Goal: Find specific page/section: Find specific page/section

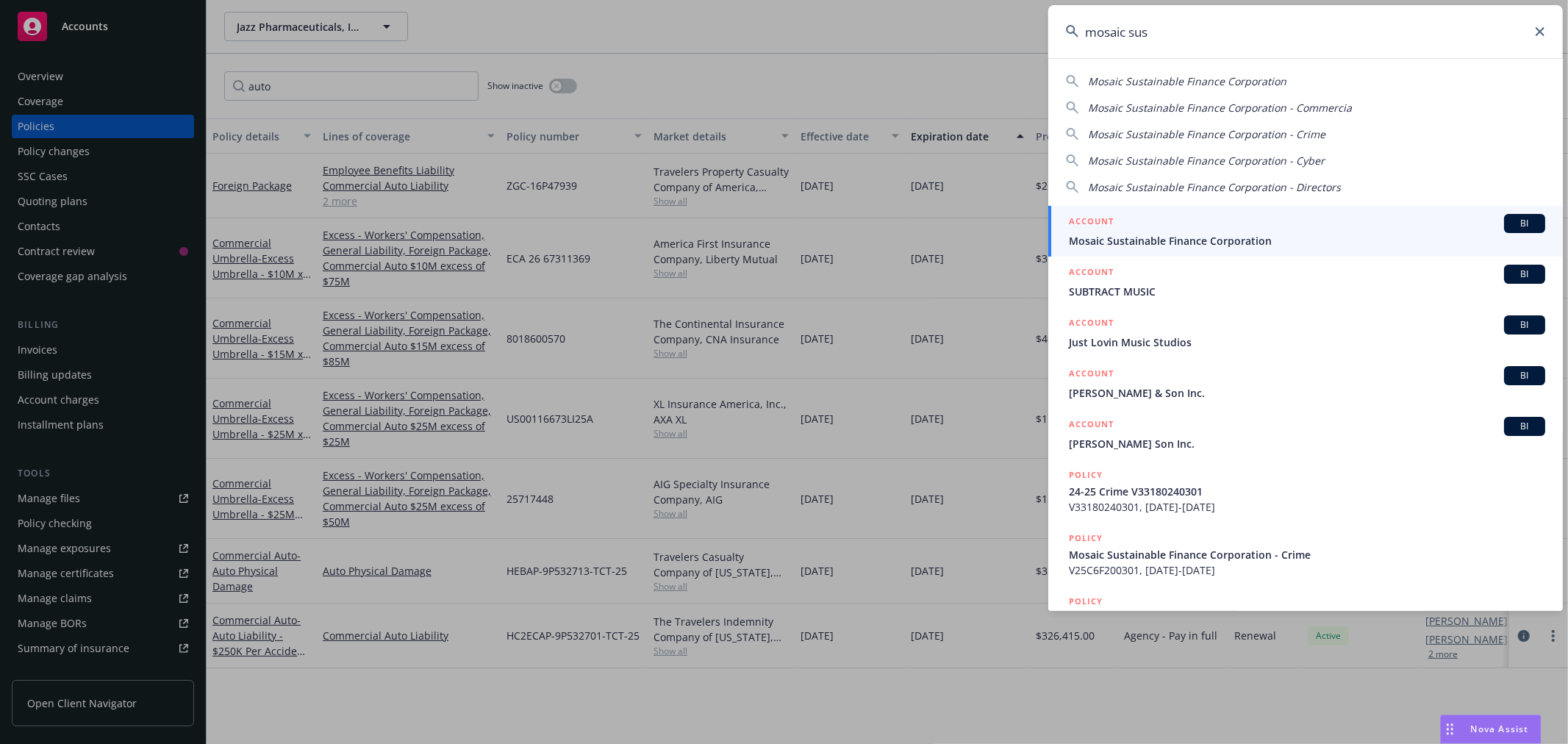
type input "mosaic sus"
click at [1208, 219] on div "ACCOUNT BI" at bounding box center [1306, 223] width 476 height 19
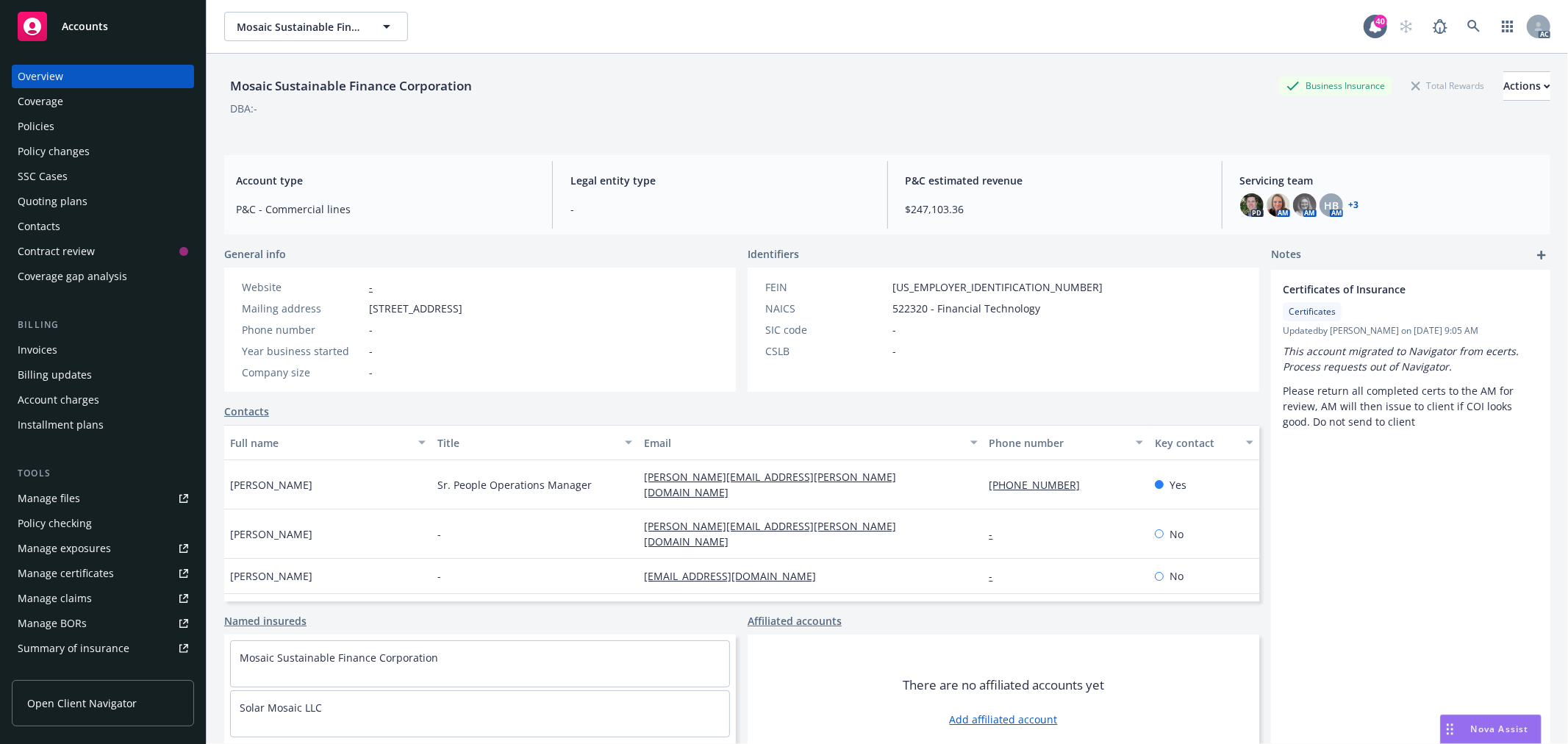
click at [1351, 202] on div "PD AM AM HB AM + 3" at bounding box center [1389, 205] width 298 height 24
click at [1349, 202] on link "+ 3" at bounding box center [1354, 206] width 10 height 9
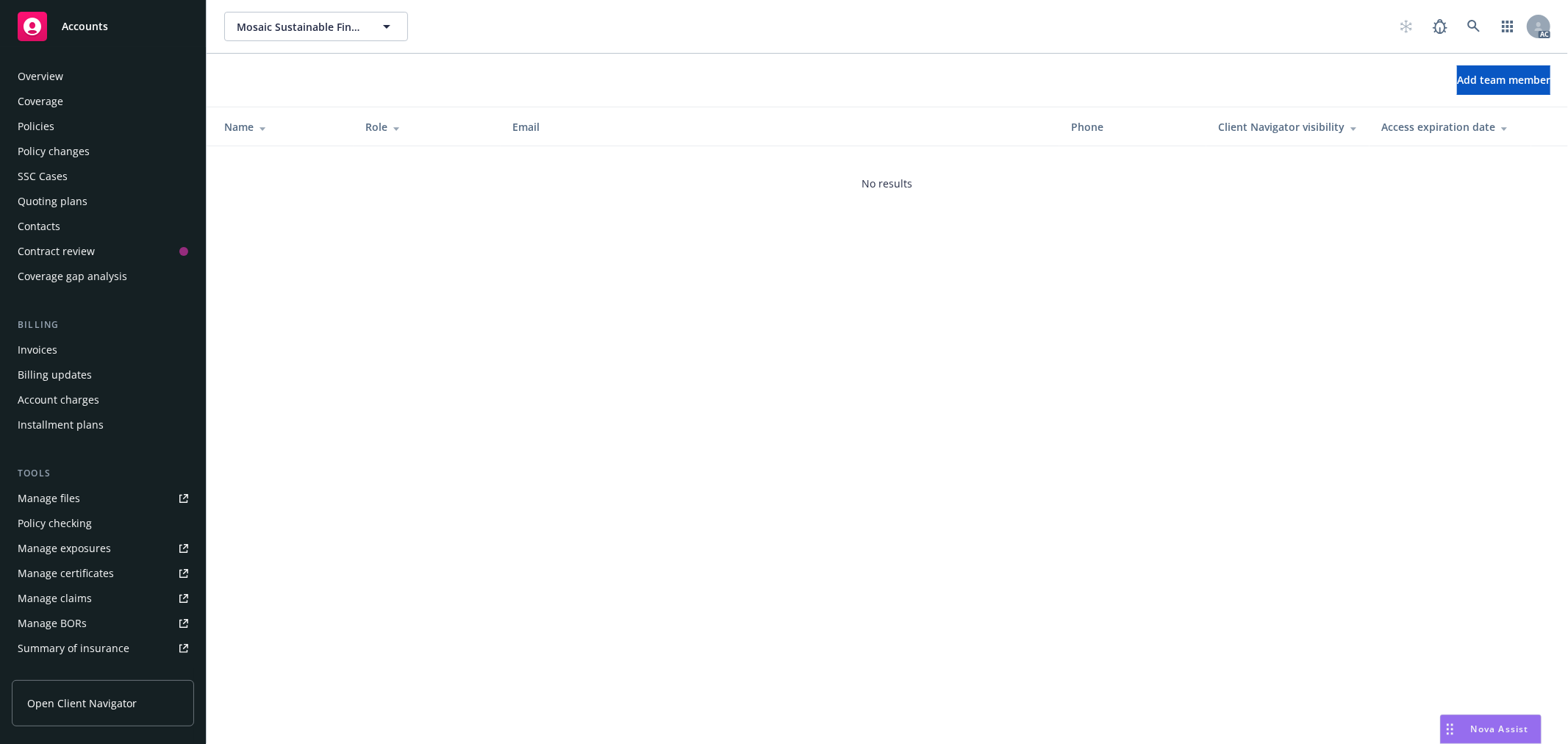
scroll to position [239, 0]
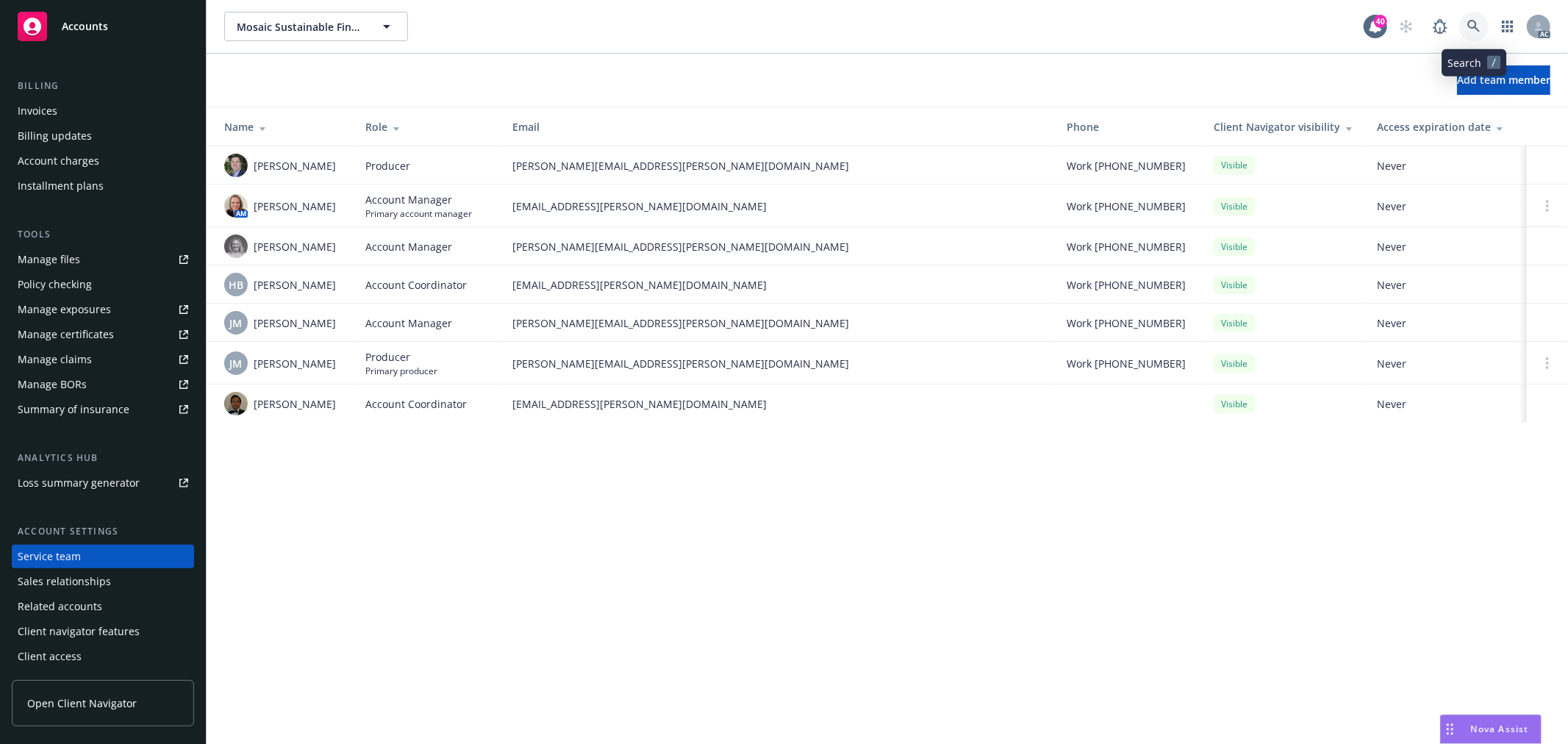
click at [1477, 21] on icon at bounding box center [1474, 26] width 13 height 13
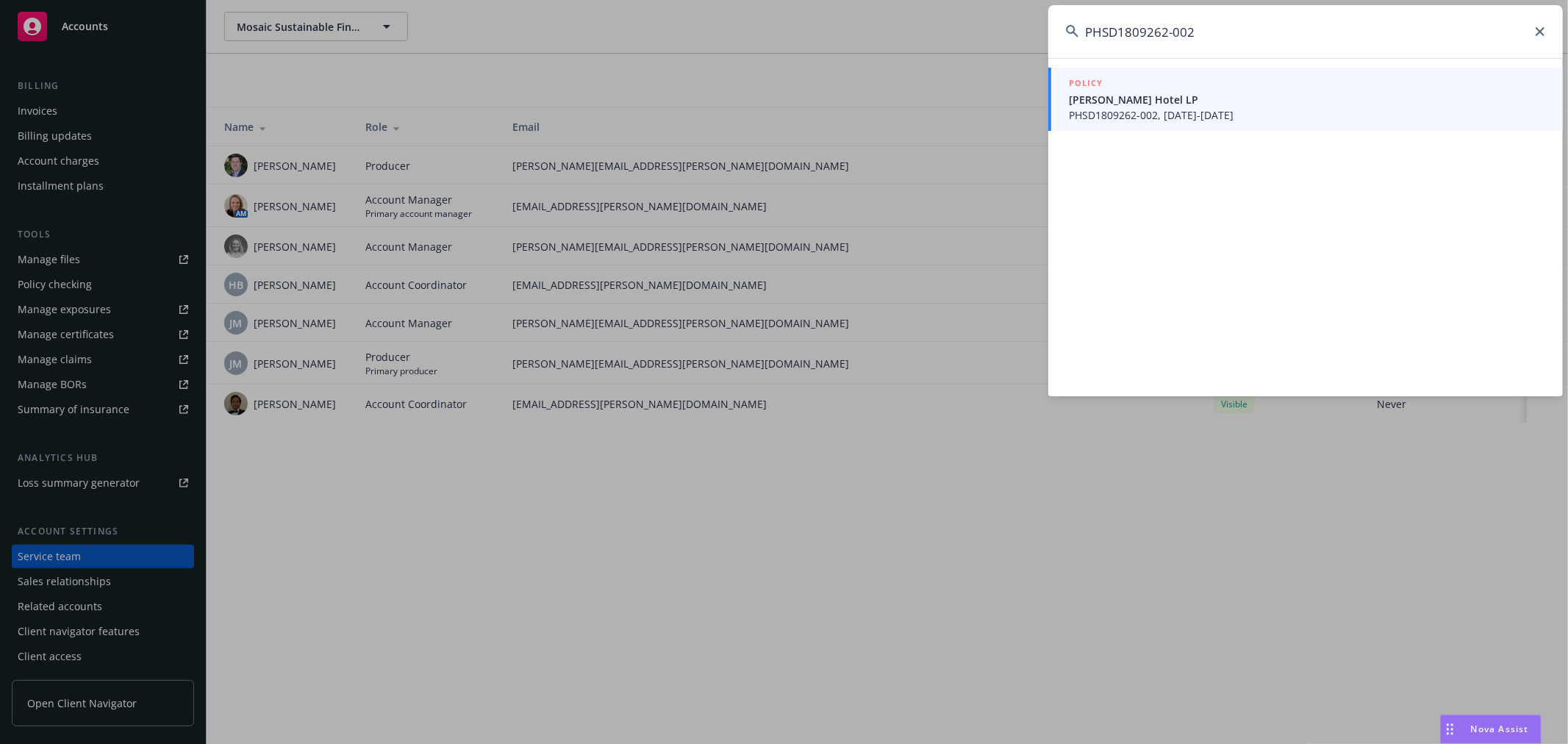
type input "PHSD1809262-002"
click at [1191, 108] on span "PHSD1809262-002, [DATE]-[DATE]" at bounding box center [1306, 115] width 476 height 15
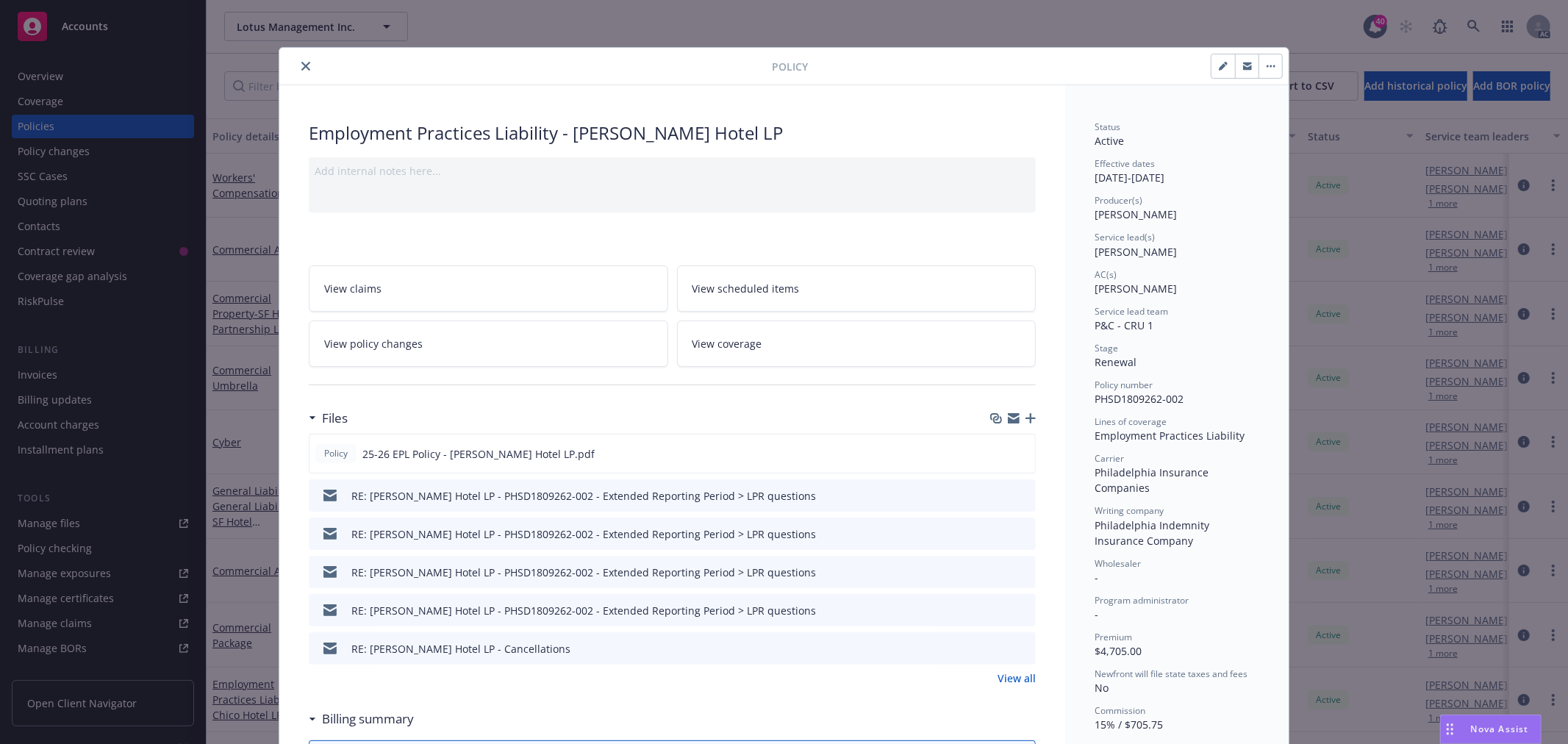
click at [306, 64] on button "close" at bounding box center [305, 66] width 18 height 18
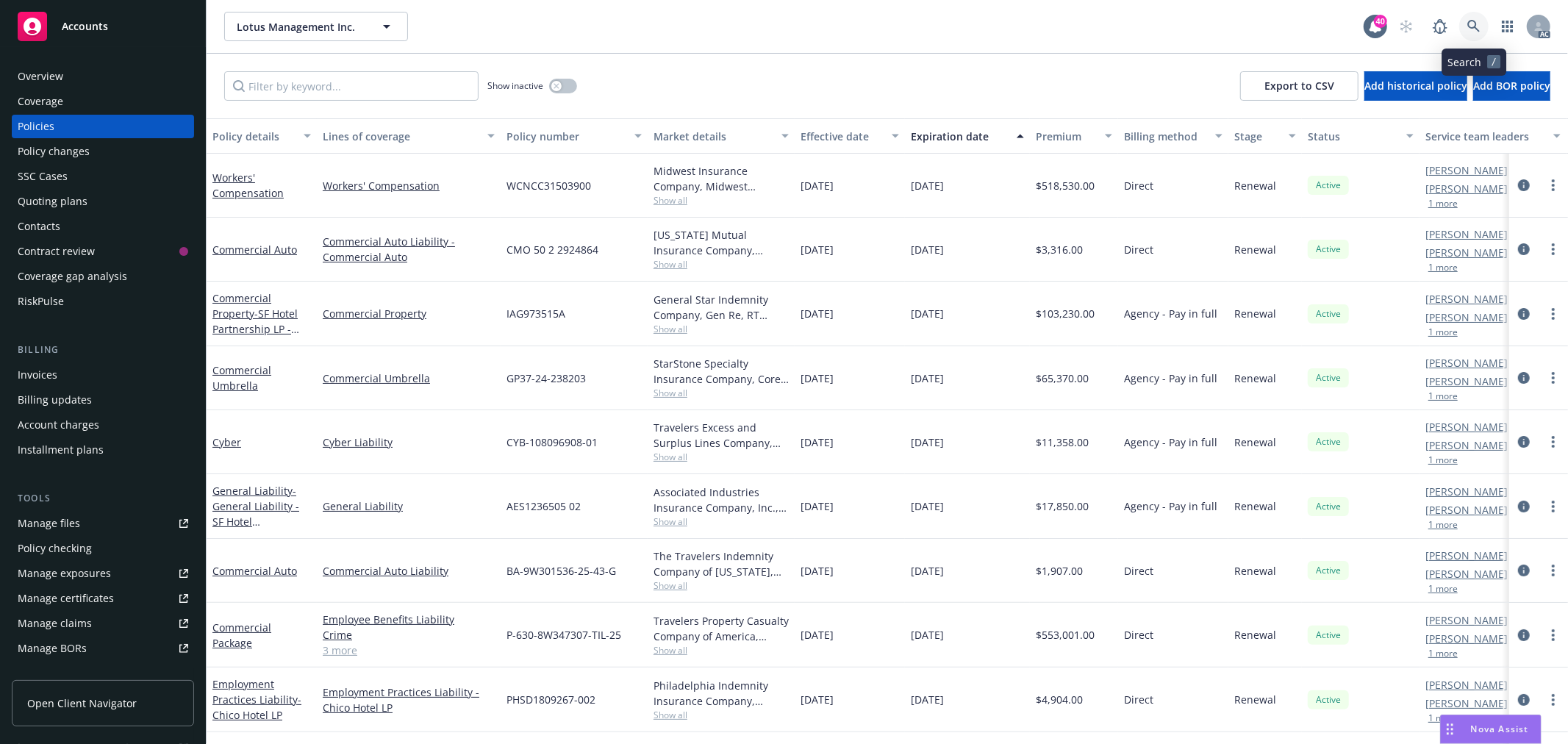
click at [1464, 31] on link at bounding box center [1474, 26] width 29 height 29
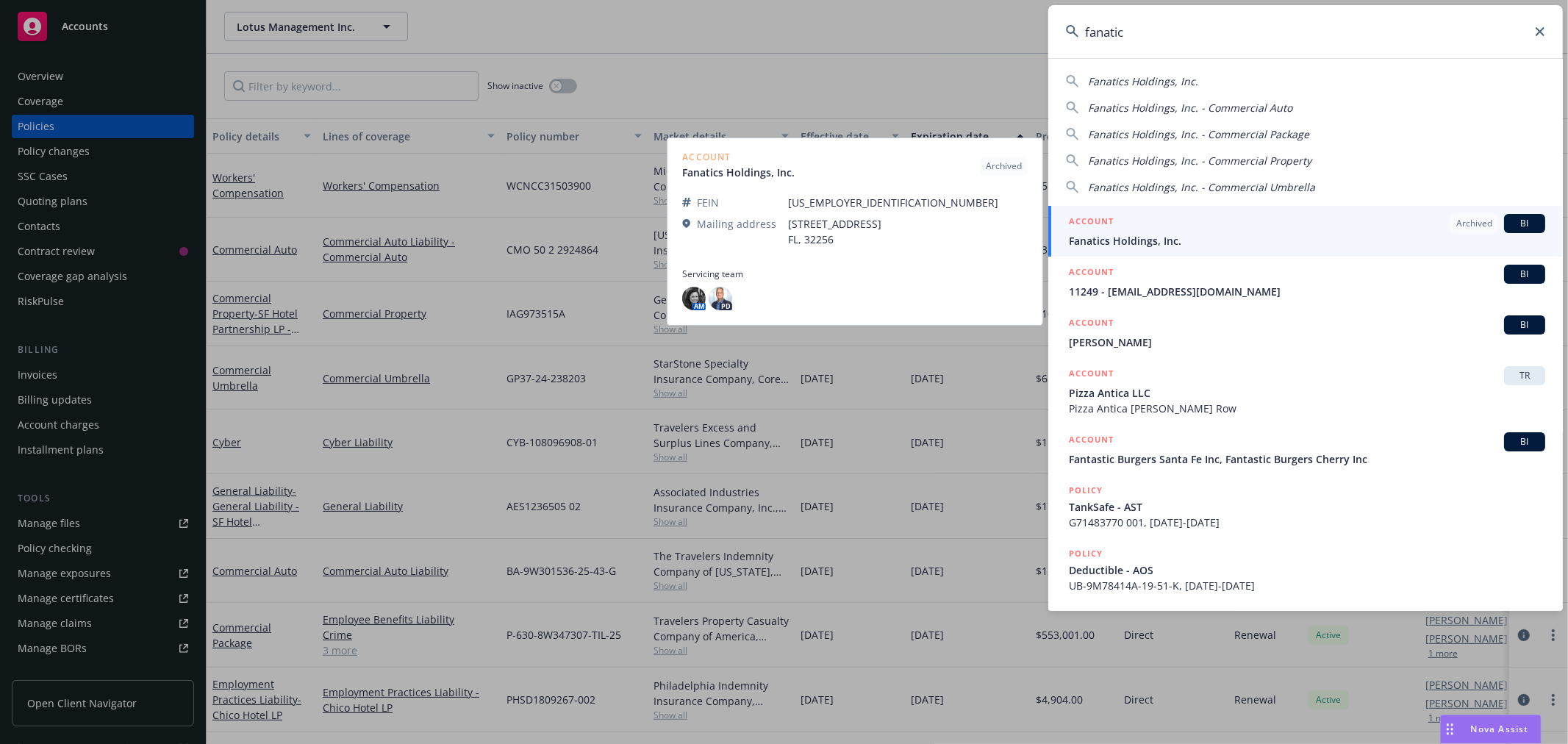
type input "fanatic"
click at [1284, 232] on div "ACCOUNT Archived BI" at bounding box center [1306, 223] width 476 height 19
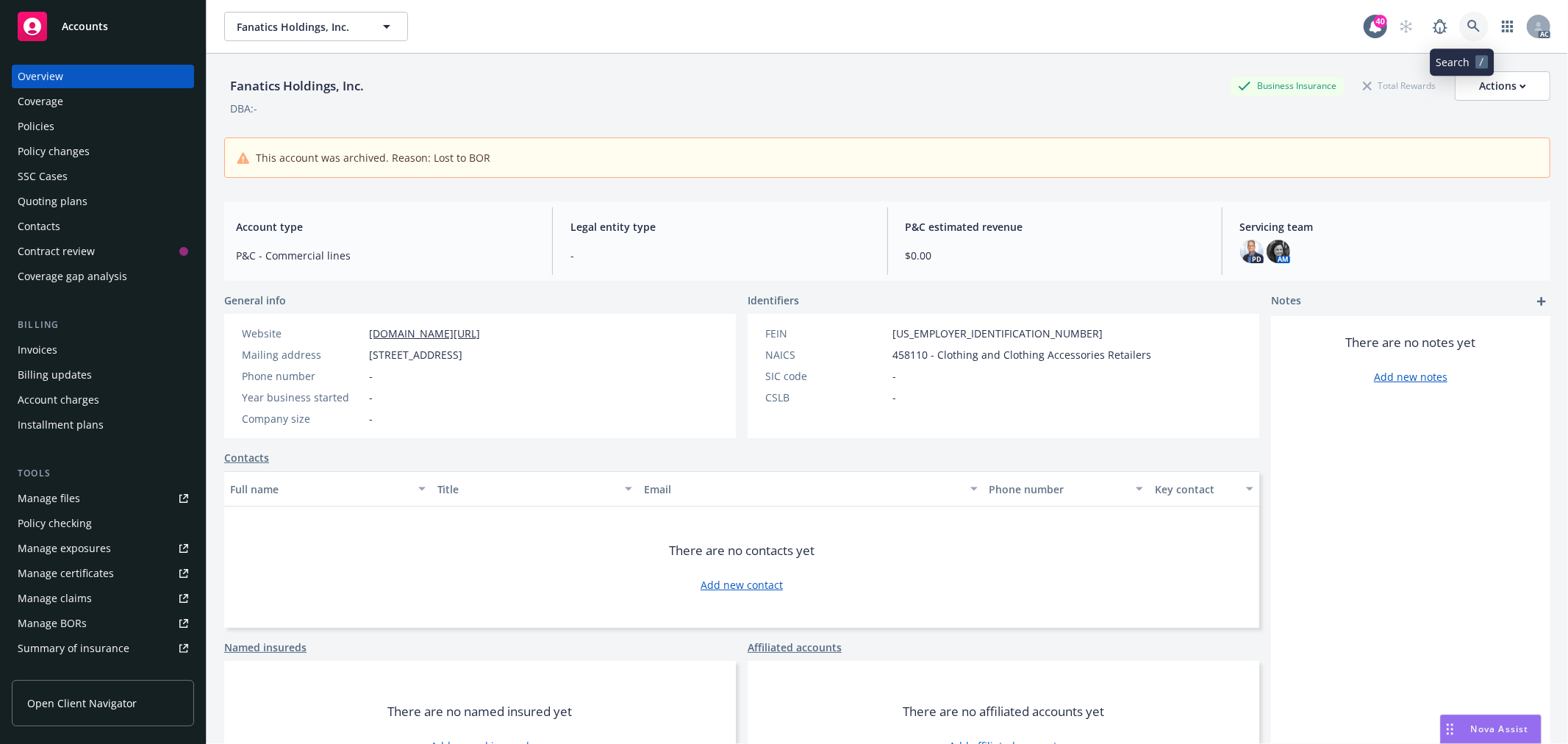
click at [1468, 24] on icon at bounding box center [1474, 26] width 13 height 13
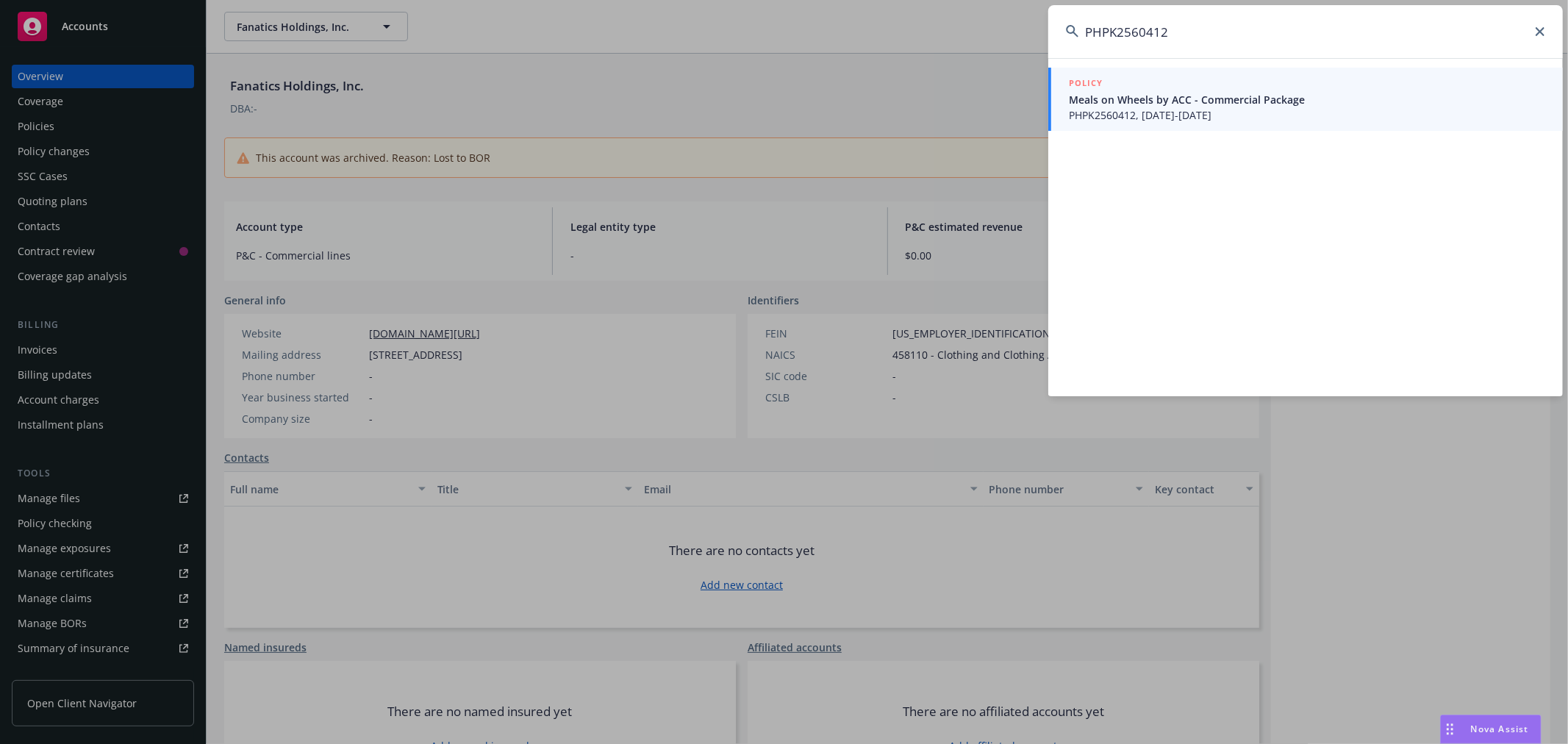
type input "PHPK2560412"
click at [1194, 107] on span "PHPK2560412, [DATE]-[DATE]" at bounding box center [1306, 115] width 476 height 15
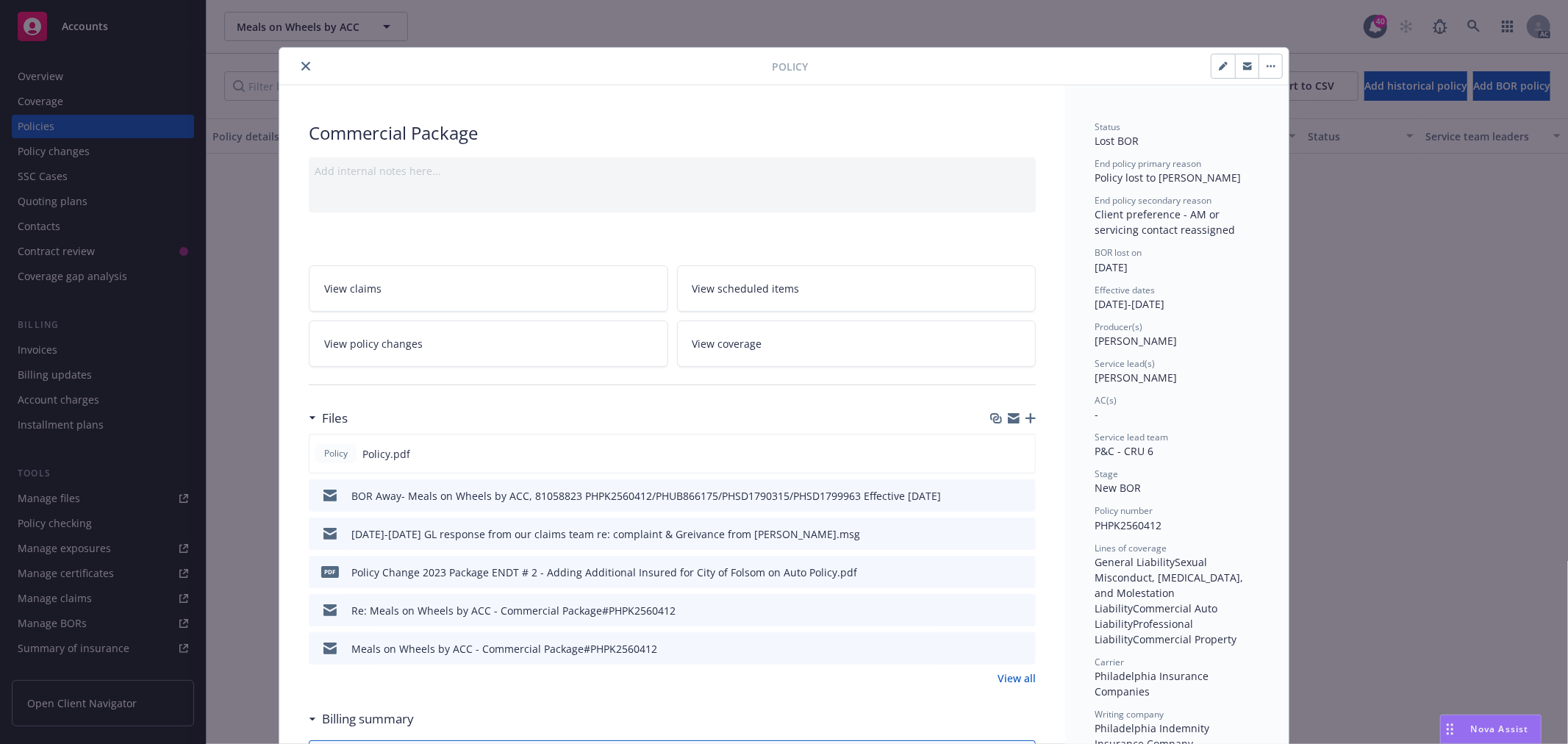
click at [302, 64] on icon "close" at bounding box center [306, 67] width 9 height 9
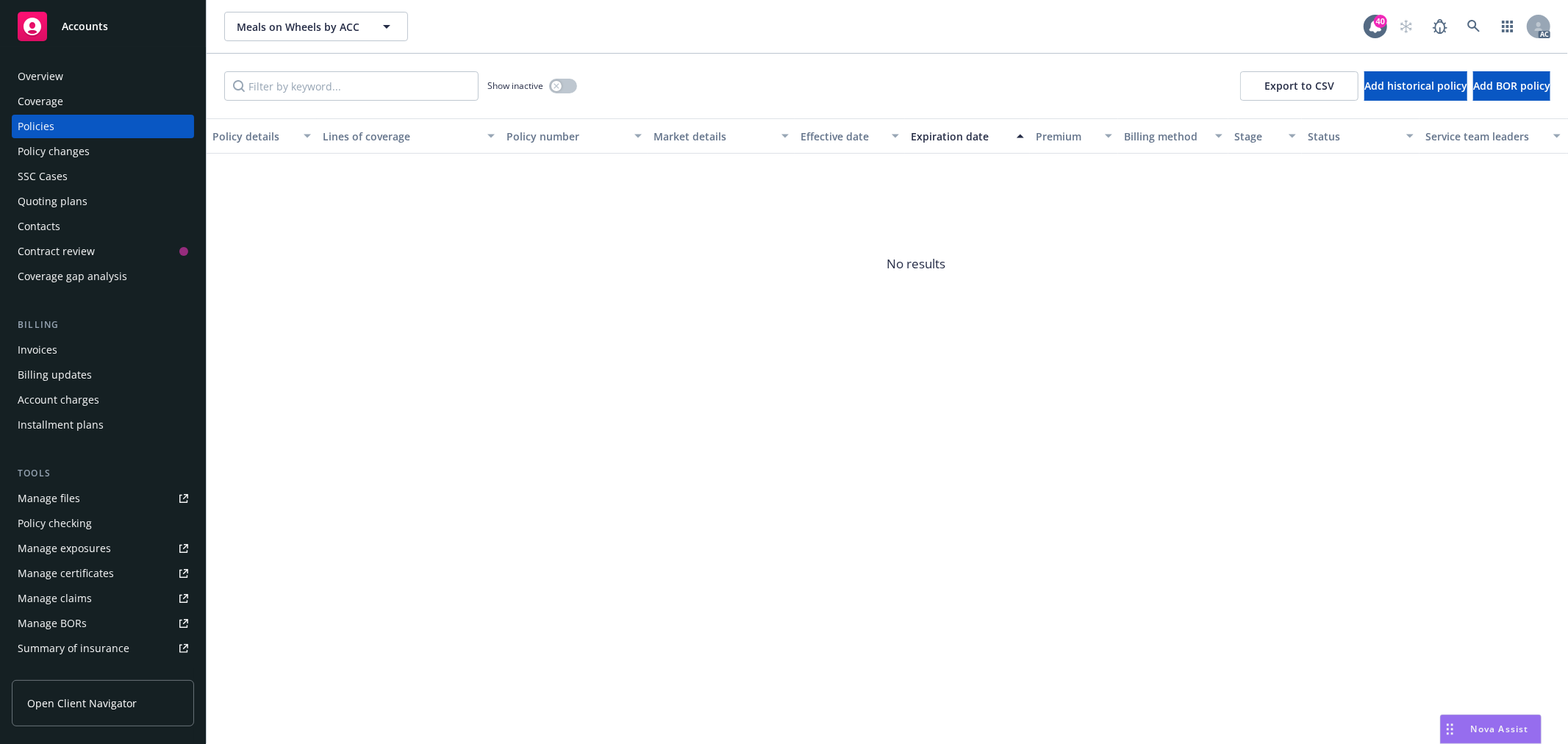
click at [64, 64] on div "Overview" at bounding box center [103, 76] width 170 height 24
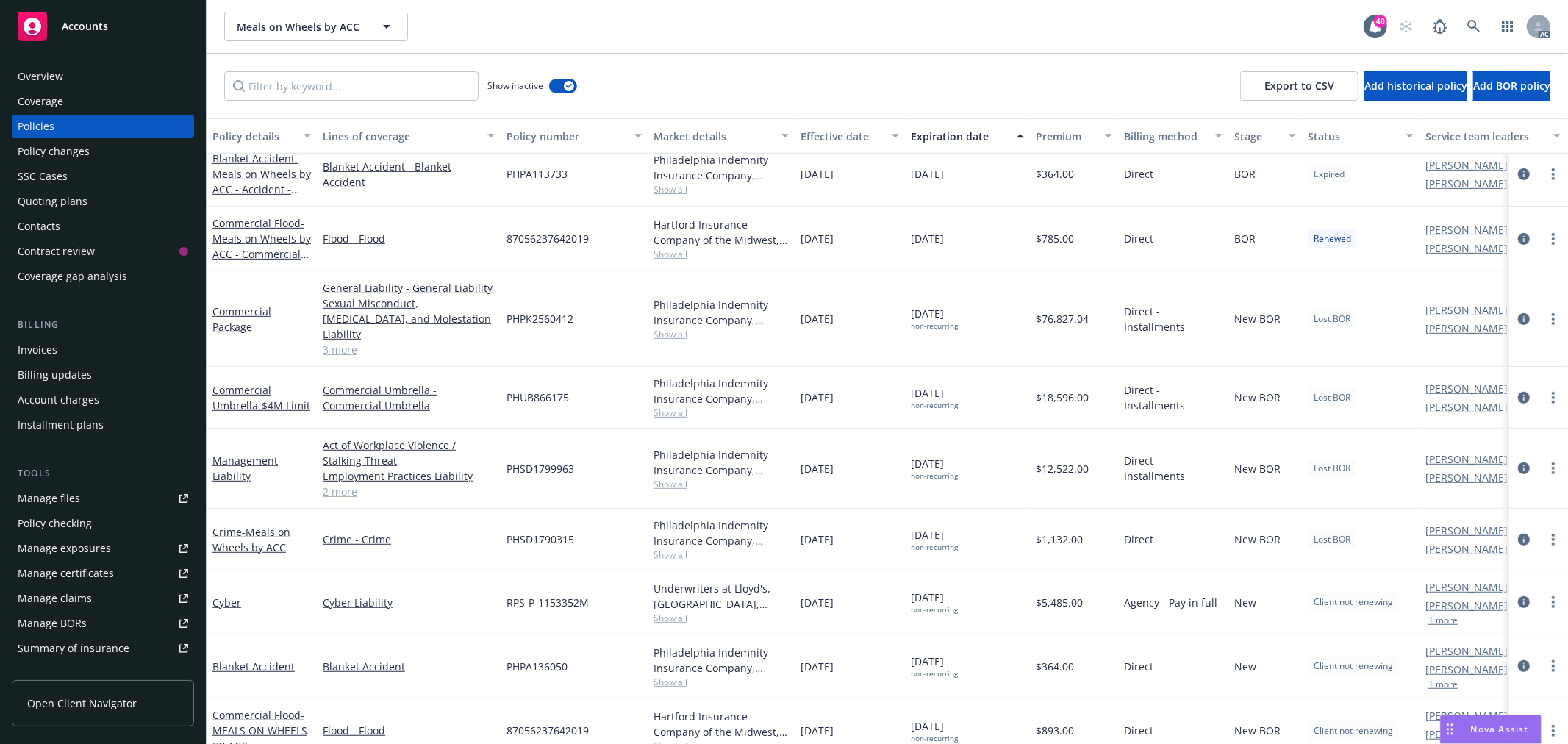
scroll to position [680, 0]
